Goal: Information Seeking & Learning: Find specific fact

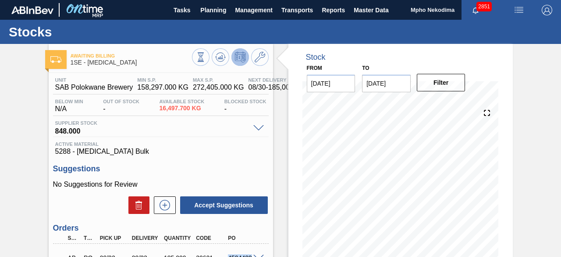
scroll to position [120, 0]
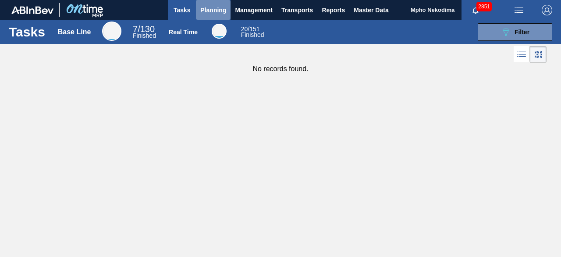
click at [213, 9] on span "Planning" at bounding box center [213, 10] width 26 height 11
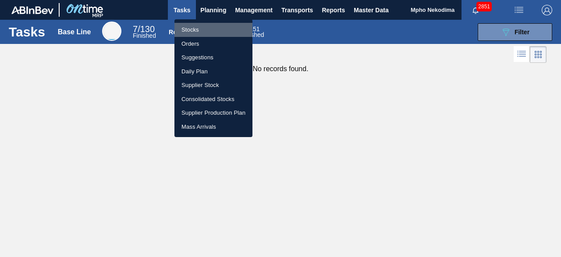
click at [203, 29] on li "Stocks" at bounding box center [214, 30] width 78 height 14
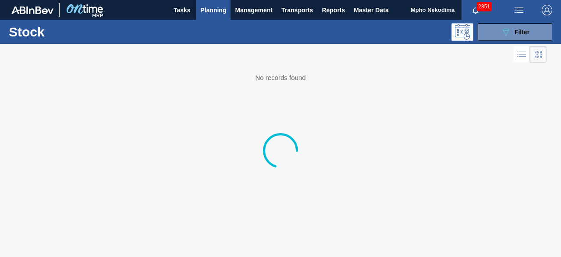
click at [203, 29] on div "089F7B8B-B2A5-4AFE-B5C0-19BA573D28AC Filter" at bounding box center [343, 32] width 427 height 18
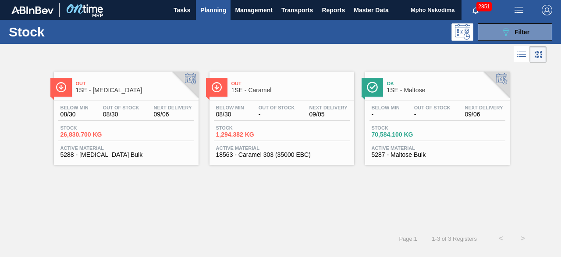
click at [92, 150] on span "Active Material" at bounding box center [127, 147] width 132 height 5
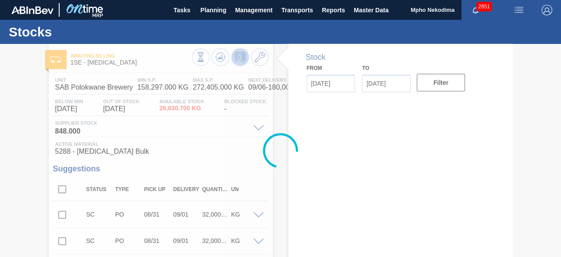
type input "[DATE]"
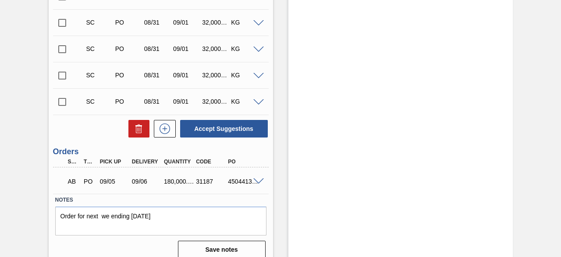
scroll to position [306, 0]
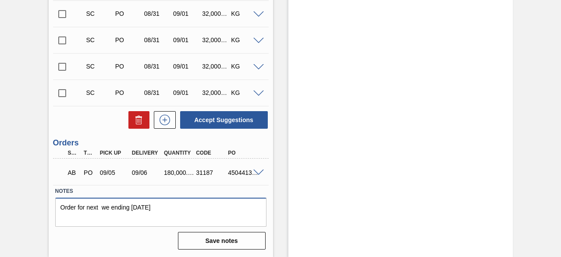
click at [252, 210] on textarea "Order for next we ending [DATE]" at bounding box center [160, 211] width 211 height 29
drag, startPoint x: 228, startPoint y: 173, endPoint x: 265, endPoint y: 175, distance: 37.3
click at [265, 175] on div "AB PO 09/05 09/06 180,000.000 31187 4504413211" at bounding box center [161, 171] width 216 height 22
copy div "4504413211"
